Goal: Task Accomplishment & Management: Use online tool/utility

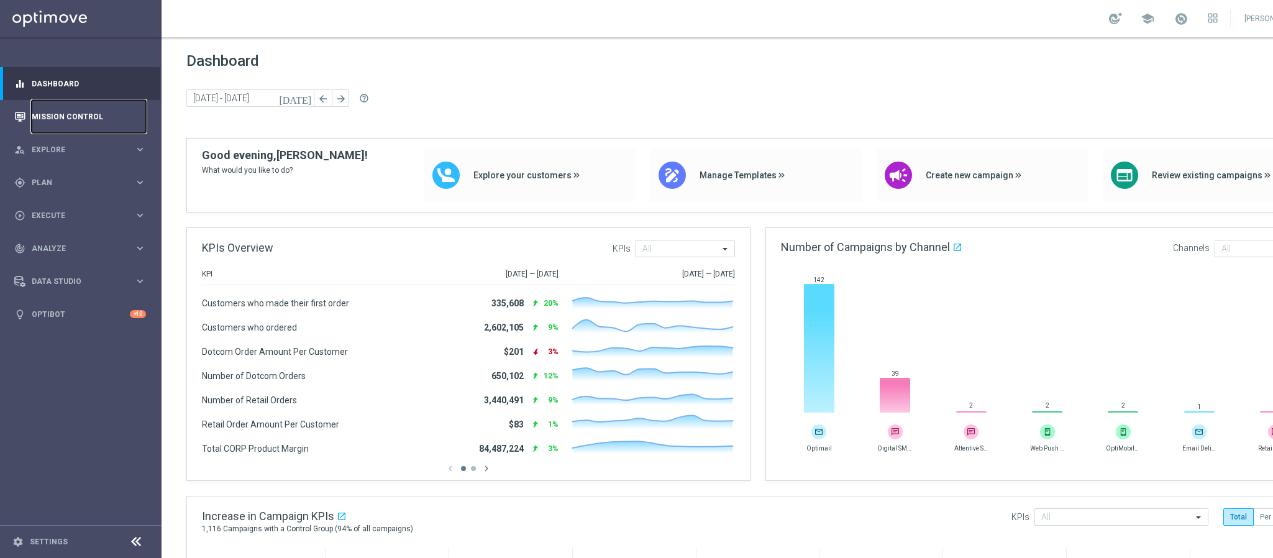
click at [65, 116] on link "Mission Control" at bounding box center [89, 116] width 114 height 33
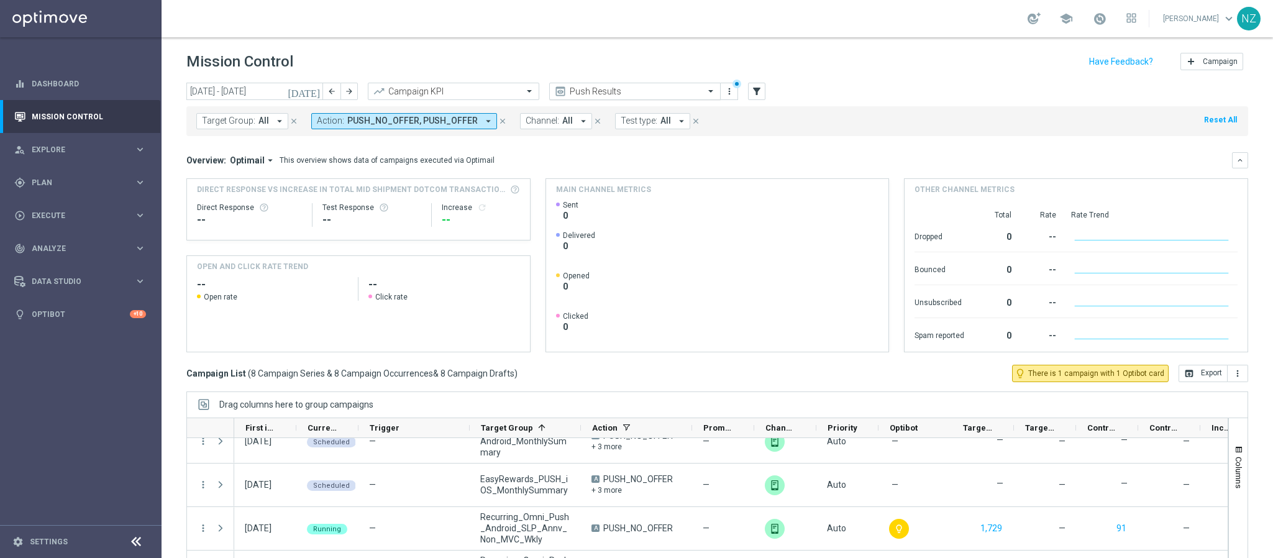
click at [601, 86] on input "text" at bounding box center [622, 91] width 133 height 11
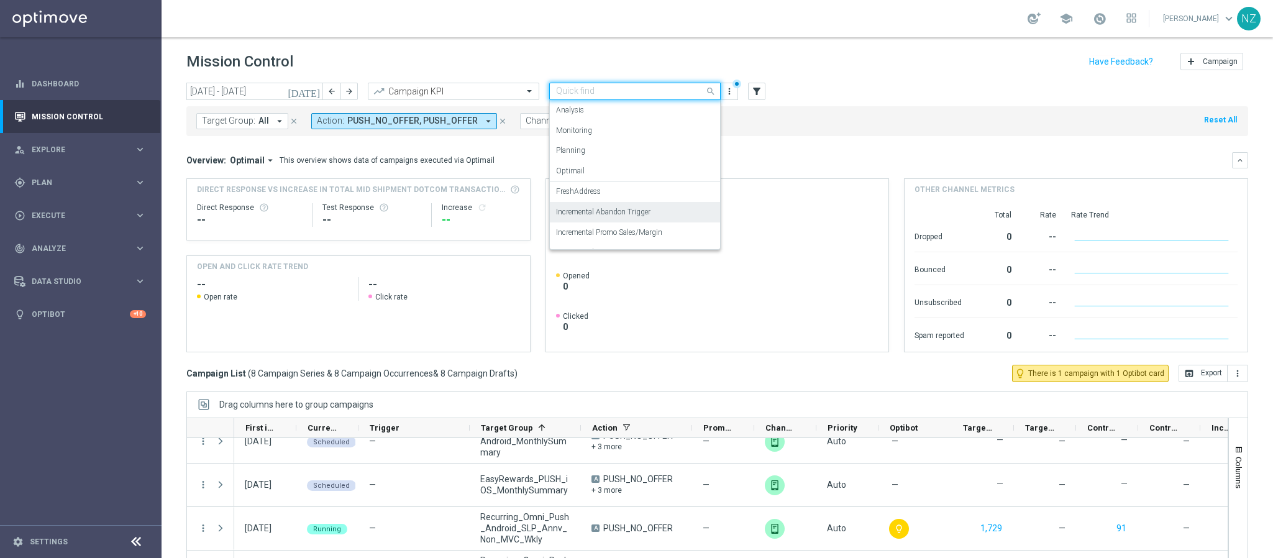
scroll to position [56, 0]
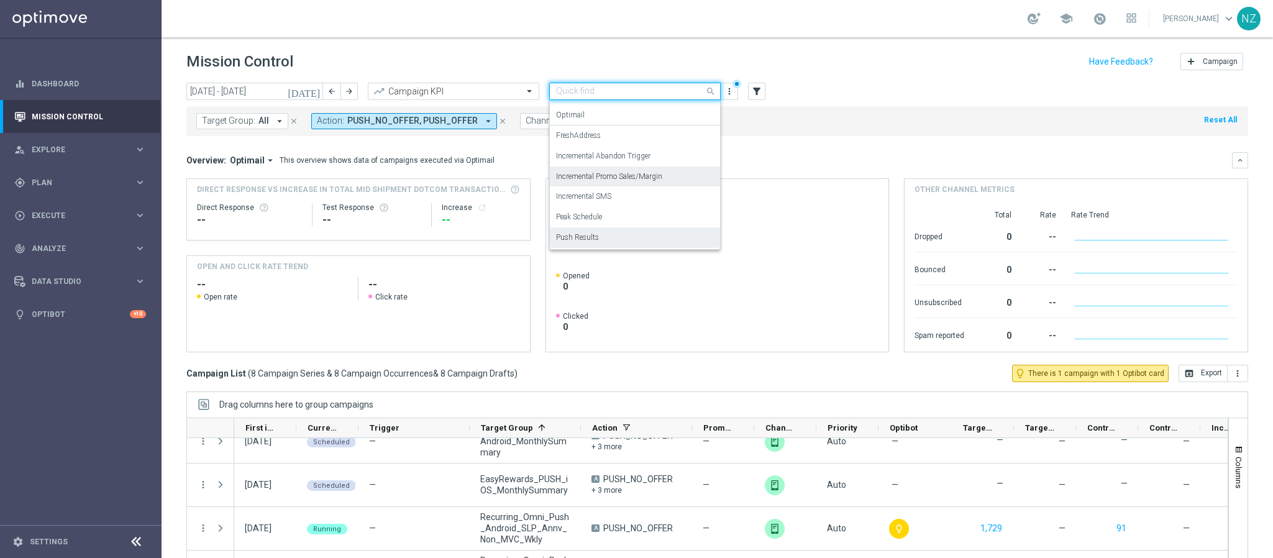
click at [610, 174] on label "Incremental Promo Sales/Margin" at bounding box center [609, 176] width 106 height 11
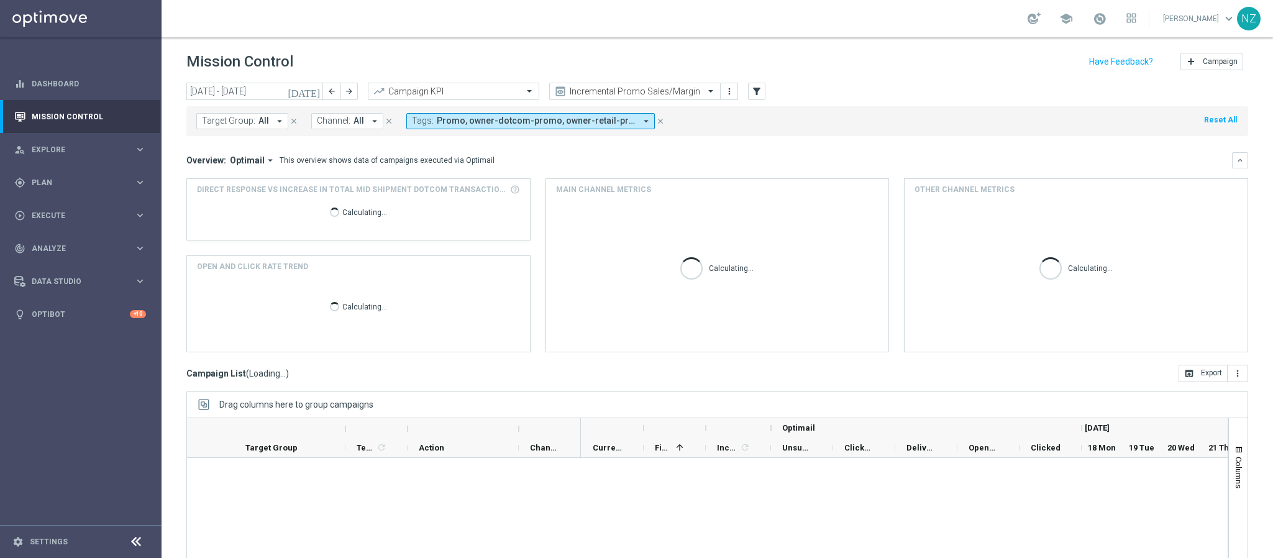
click at [802, 108] on div "Target Group: All arrow_drop_down close Channel: All arrow_drop_down close Tags…" at bounding box center [717, 121] width 1062 height 30
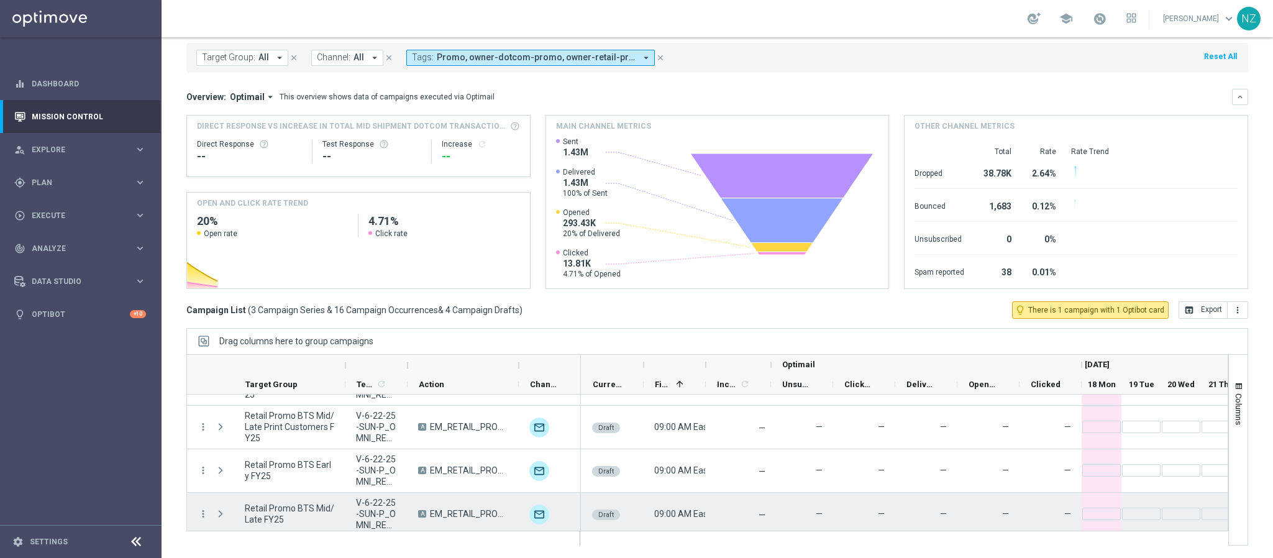
scroll to position [168, 0]
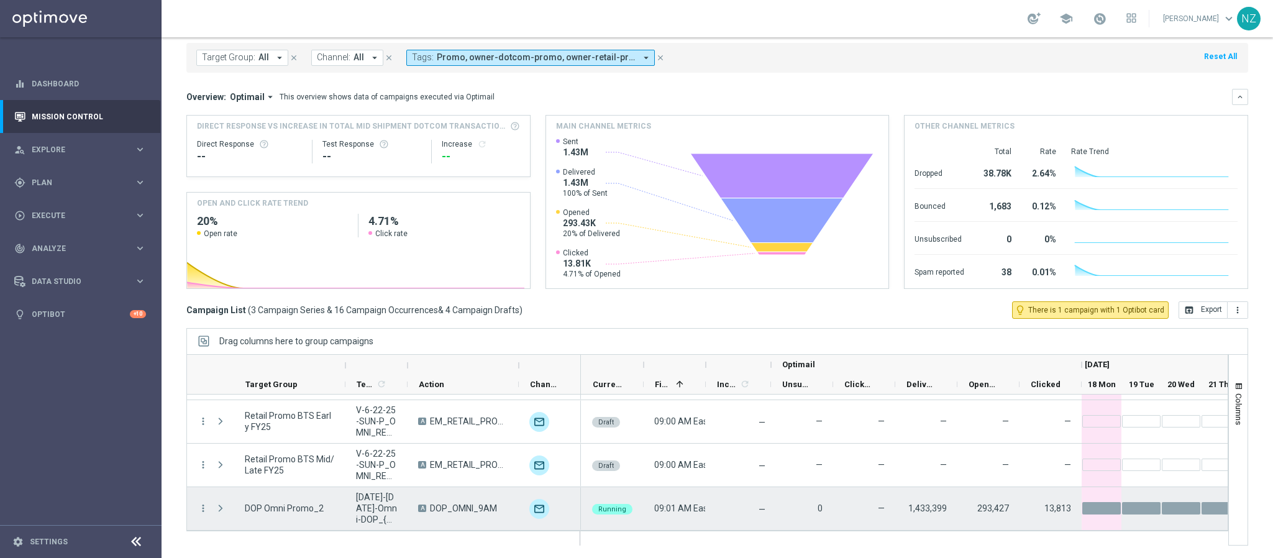
click at [224, 509] on span "Press SPACE to select this row." at bounding box center [220, 508] width 11 height 10
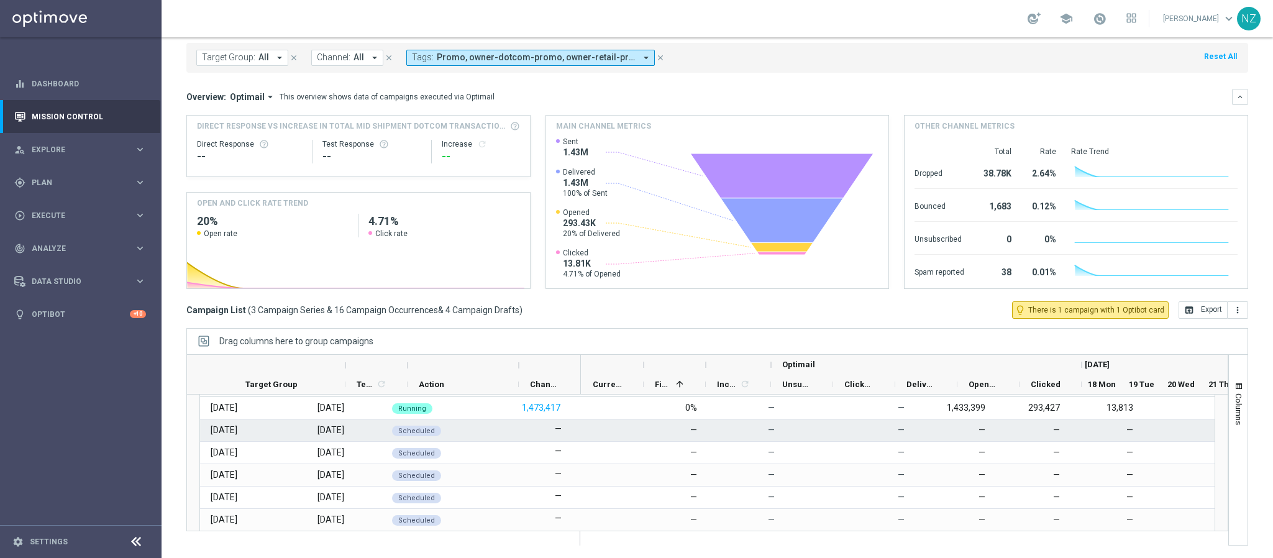
scroll to position [262, 0]
